Goal: Find specific page/section: Find specific page/section

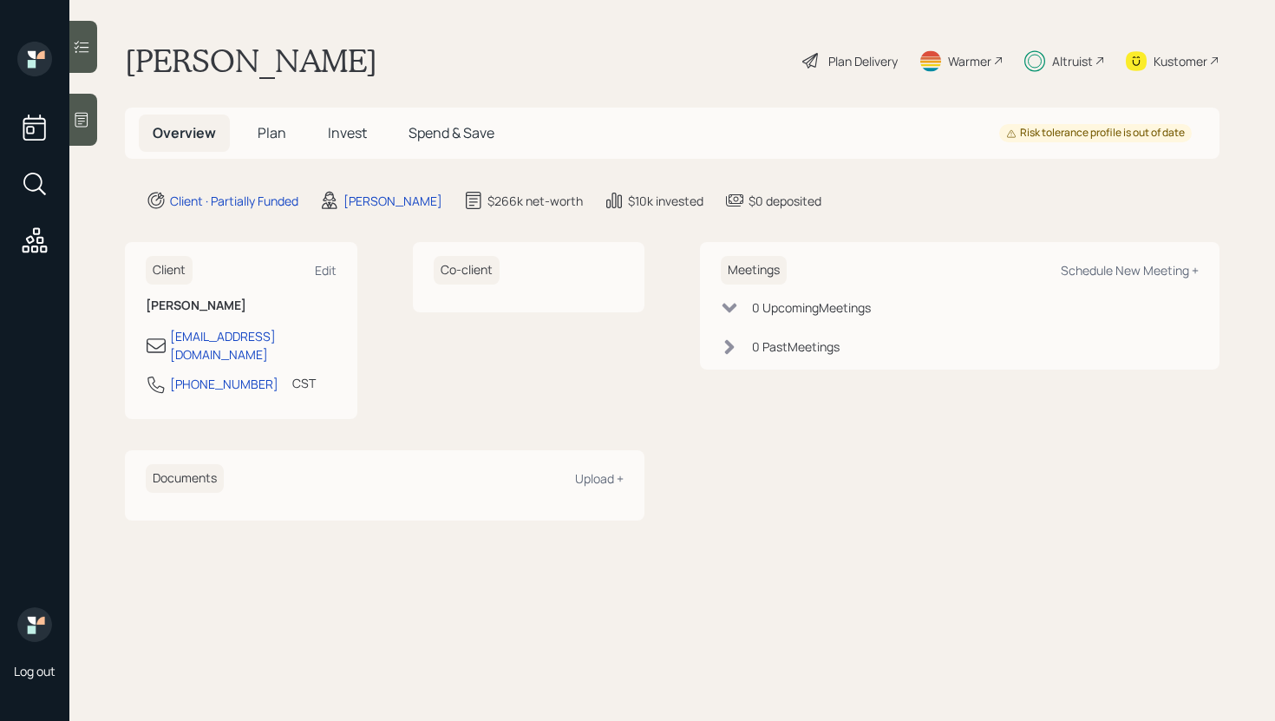
click at [348, 134] on span "Invest" at bounding box center [347, 132] width 39 height 19
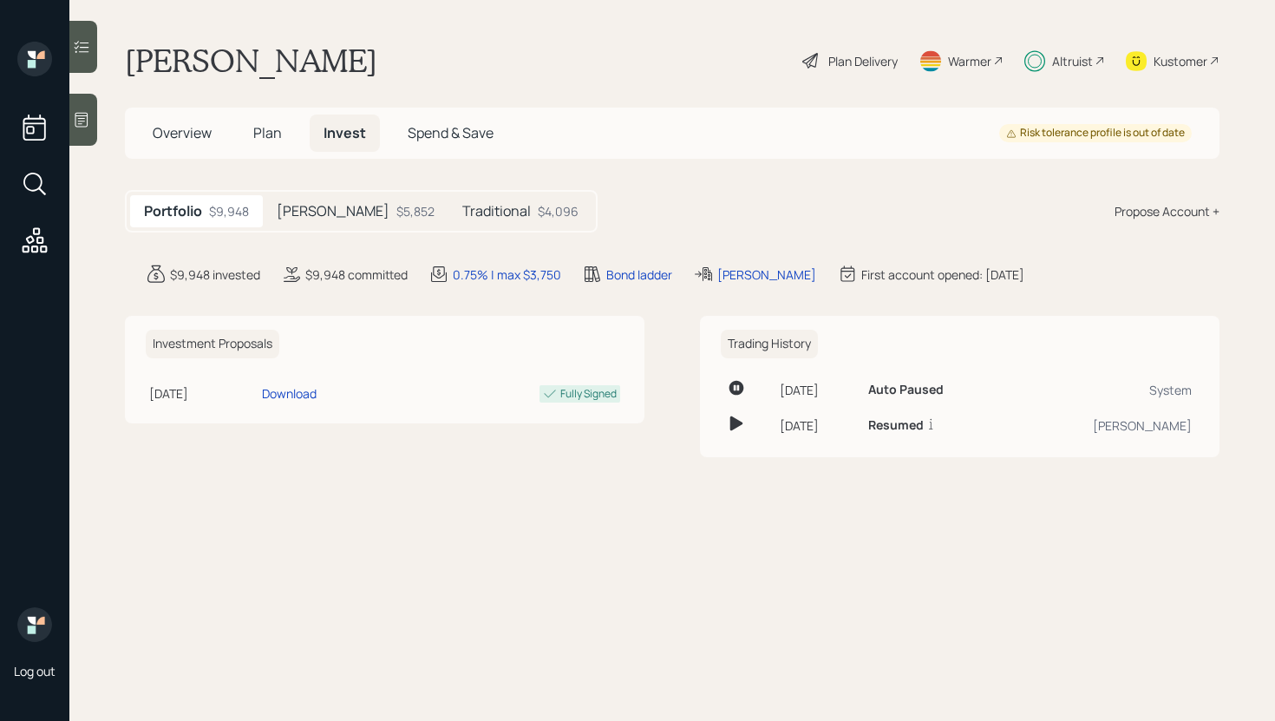
click at [88, 56] on div at bounding box center [83, 47] width 28 height 52
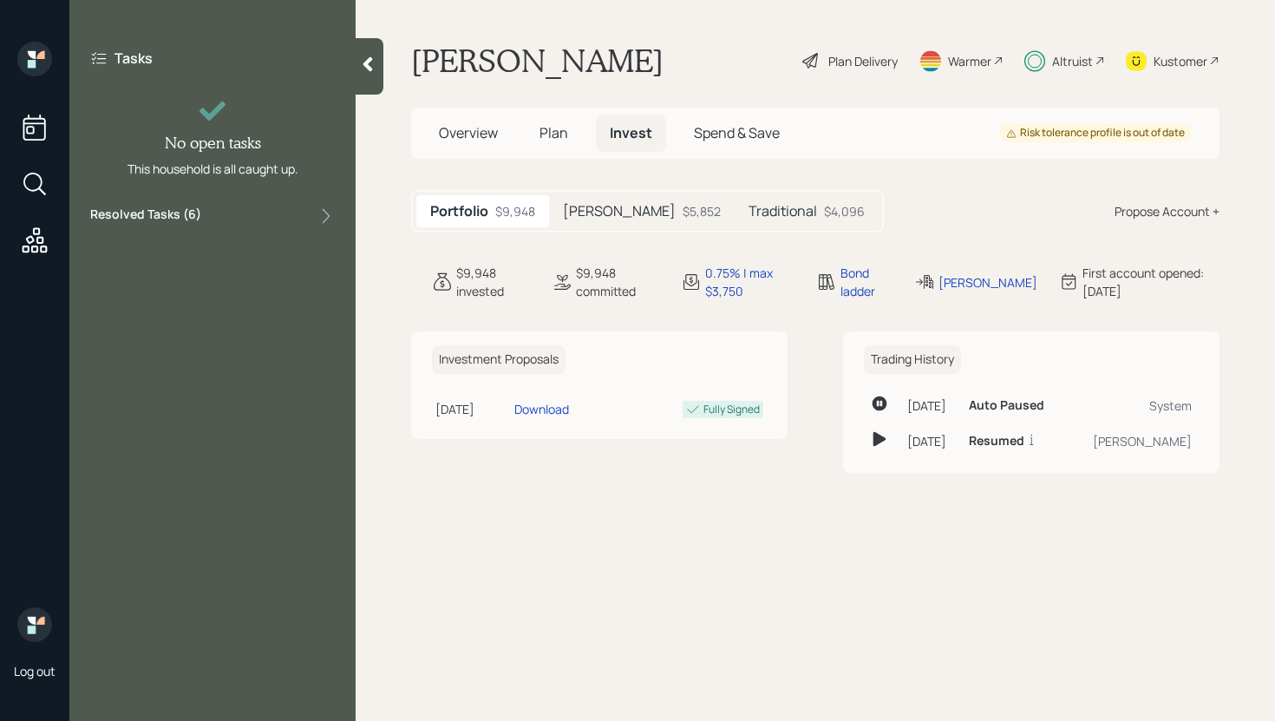
click at [278, 209] on div "Resolved Tasks ( 6 )" at bounding box center [212, 216] width 245 height 21
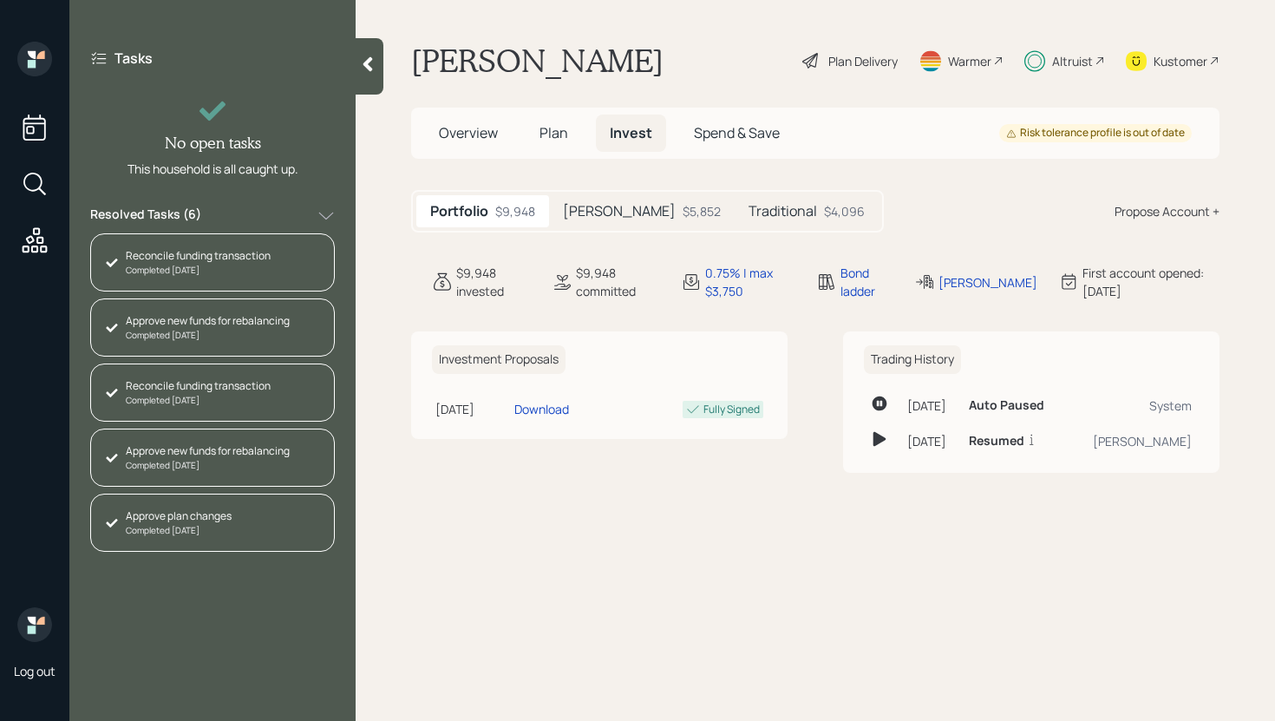
scroll to position [58, 0]
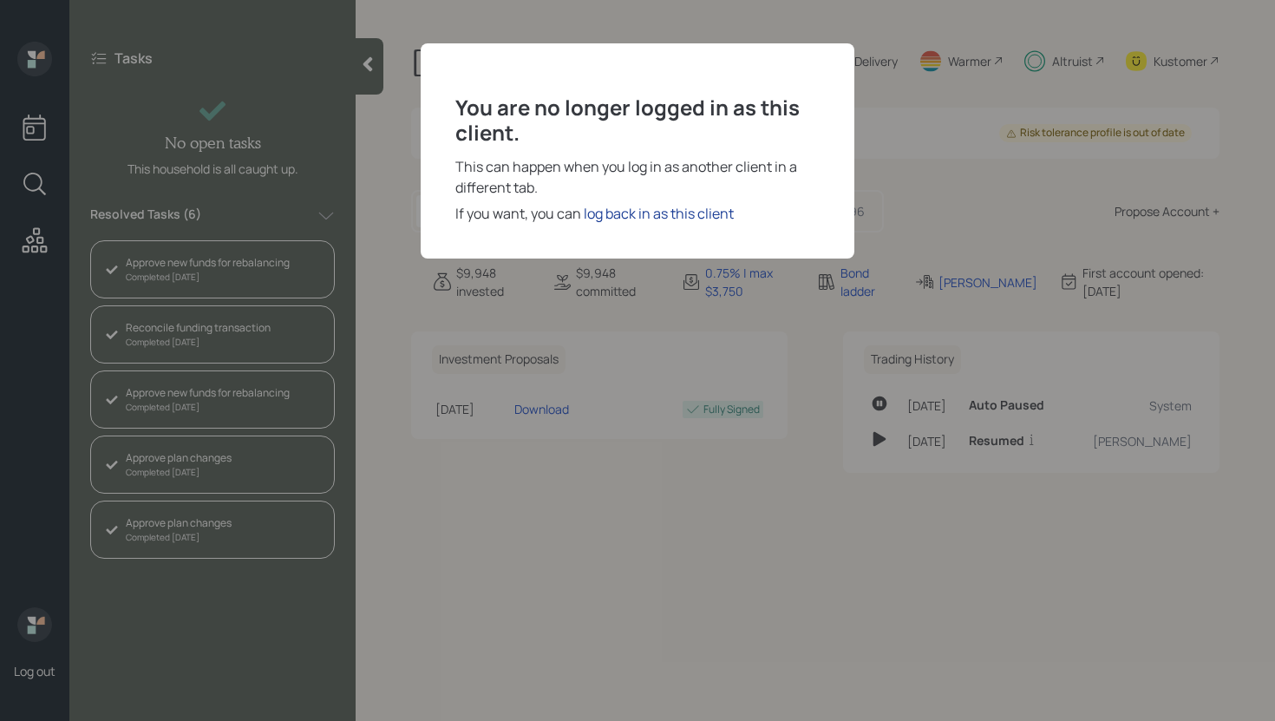
click at [648, 205] on div "log back in as this client" at bounding box center [659, 213] width 150 height 21
